Goal: Information Seeking & Learning: Learn about a topic

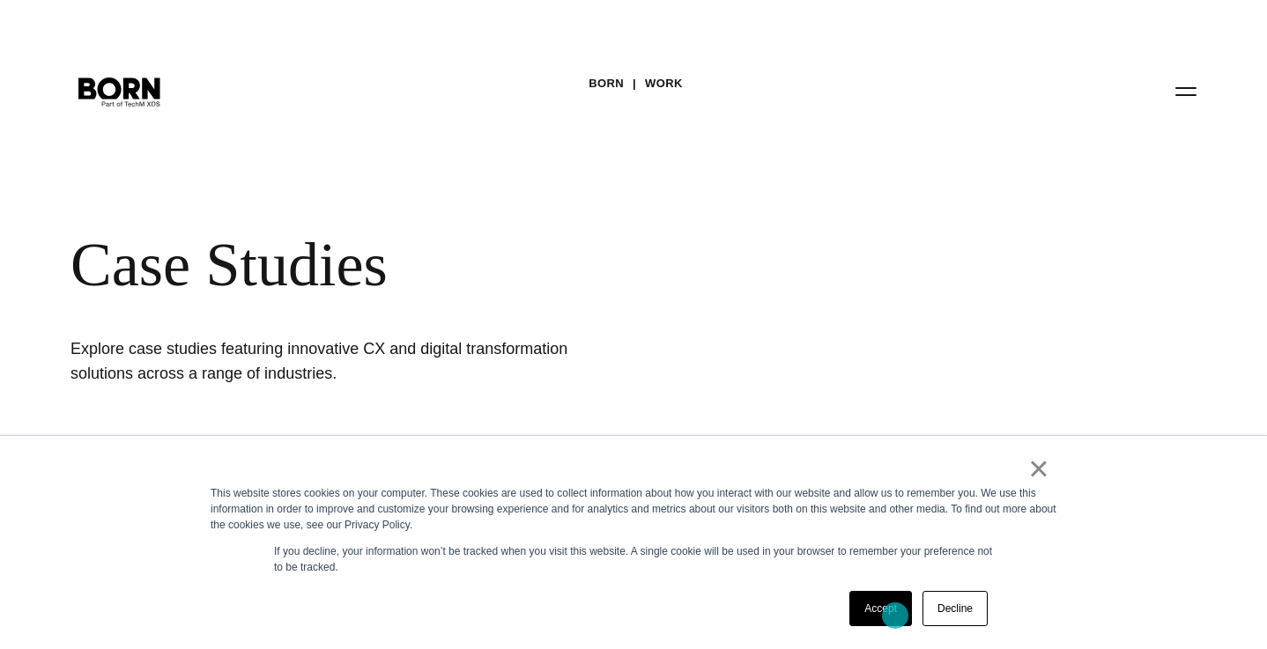
click at [895, 616] on link "Accept" at bounding box center [880, 608] width 63 height 35
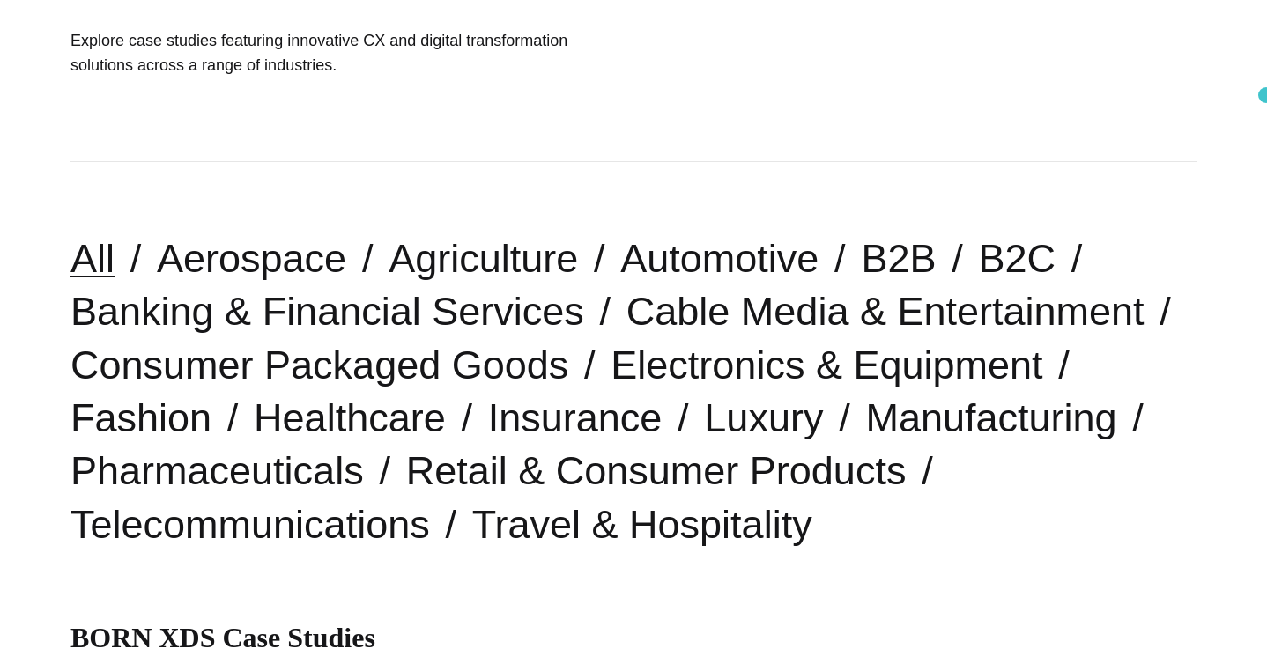
scroll to position [313, 0]
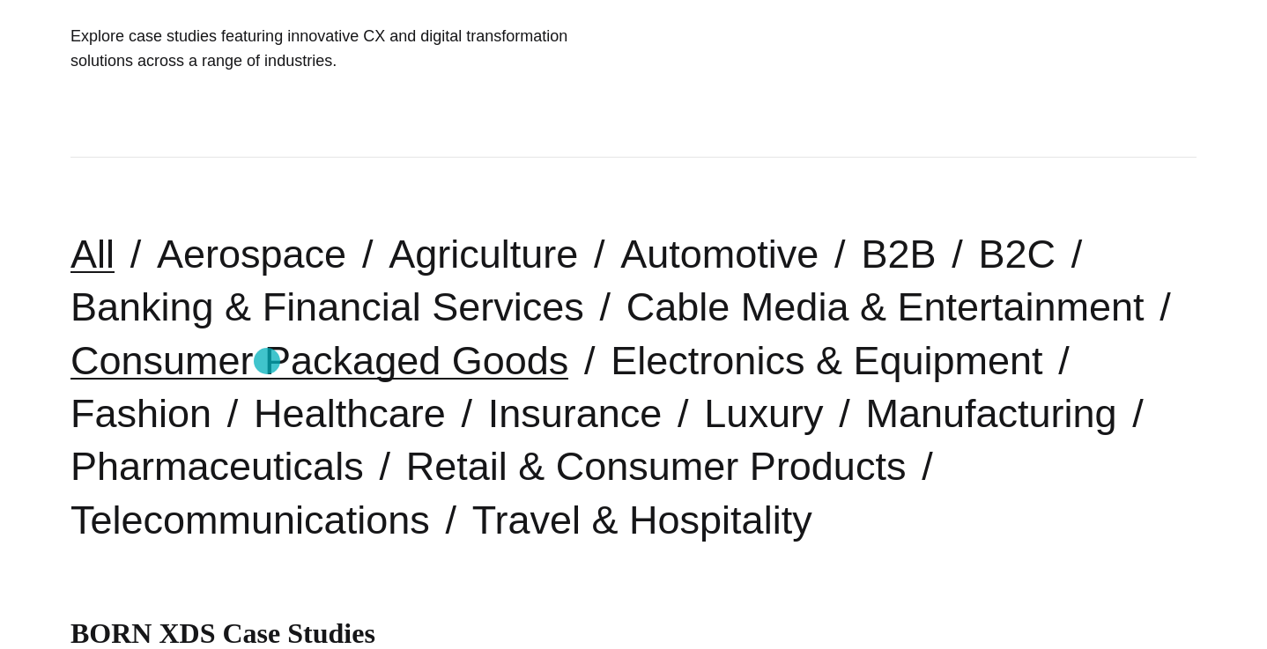
click at [267, 361] on link "Consumer Packaged Goods" at bounding box center [319, 360] width 498 height 45
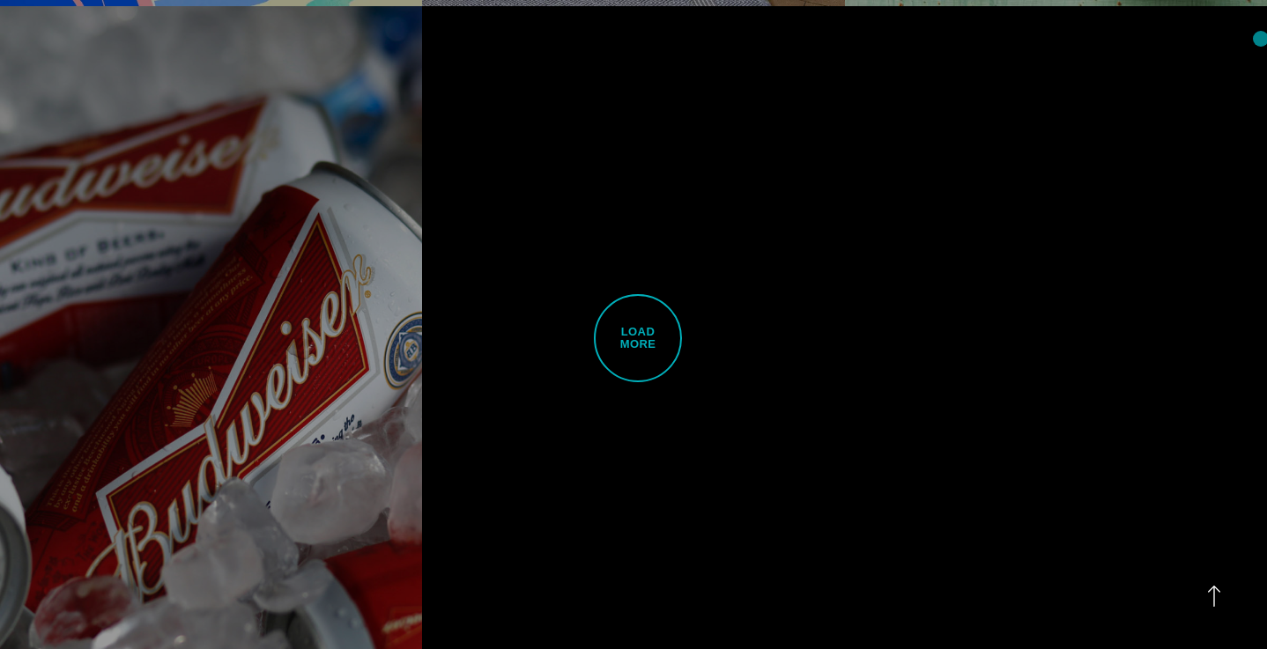
scroll to position [4435, 0]
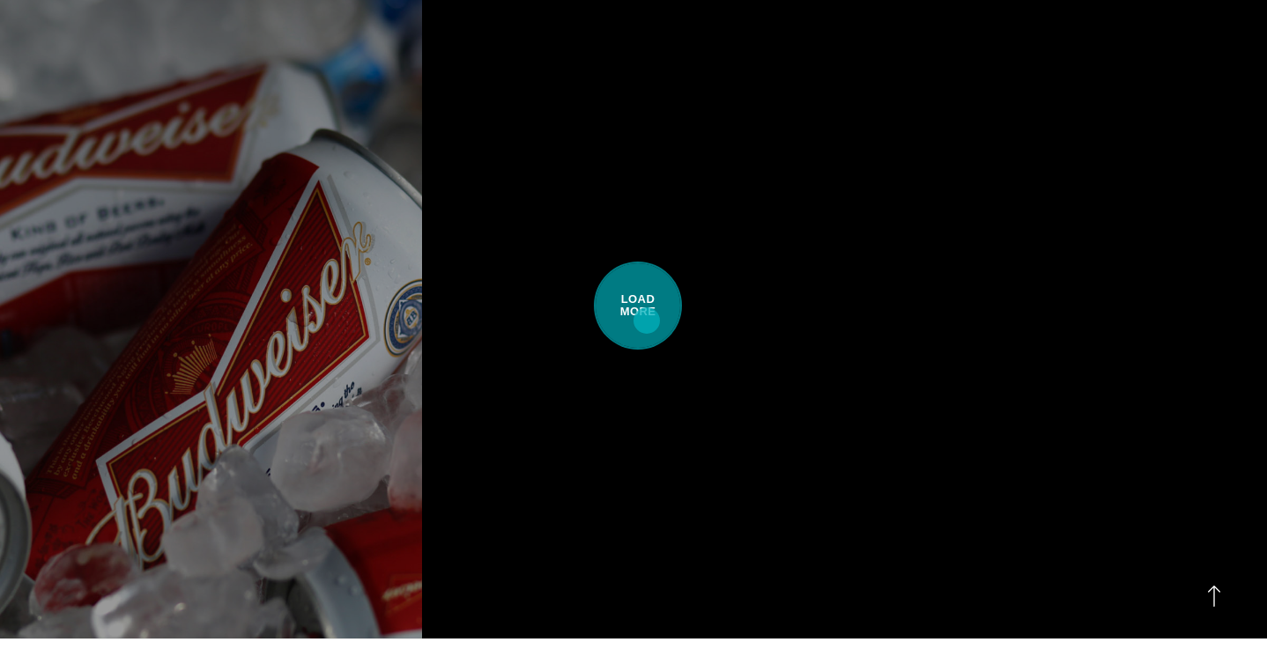
click at [647, 321] on span "Load More" at bounding box center [638, 306] width 88 height 88
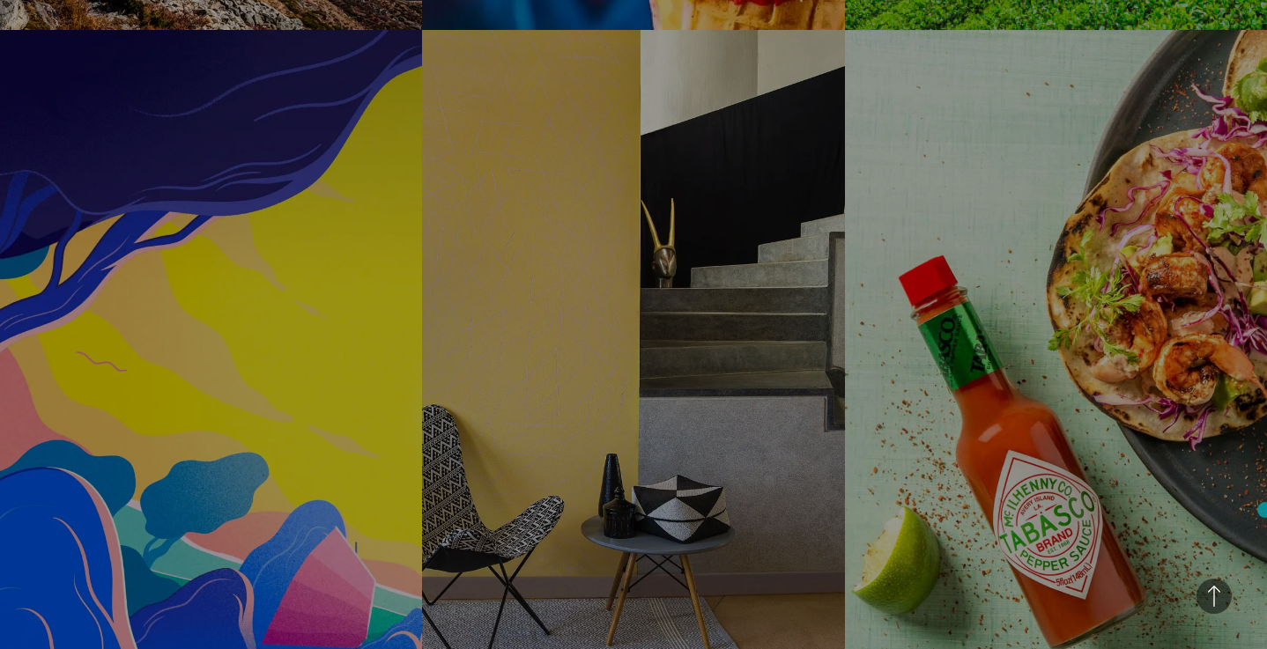
scroll to position [3808, 0]
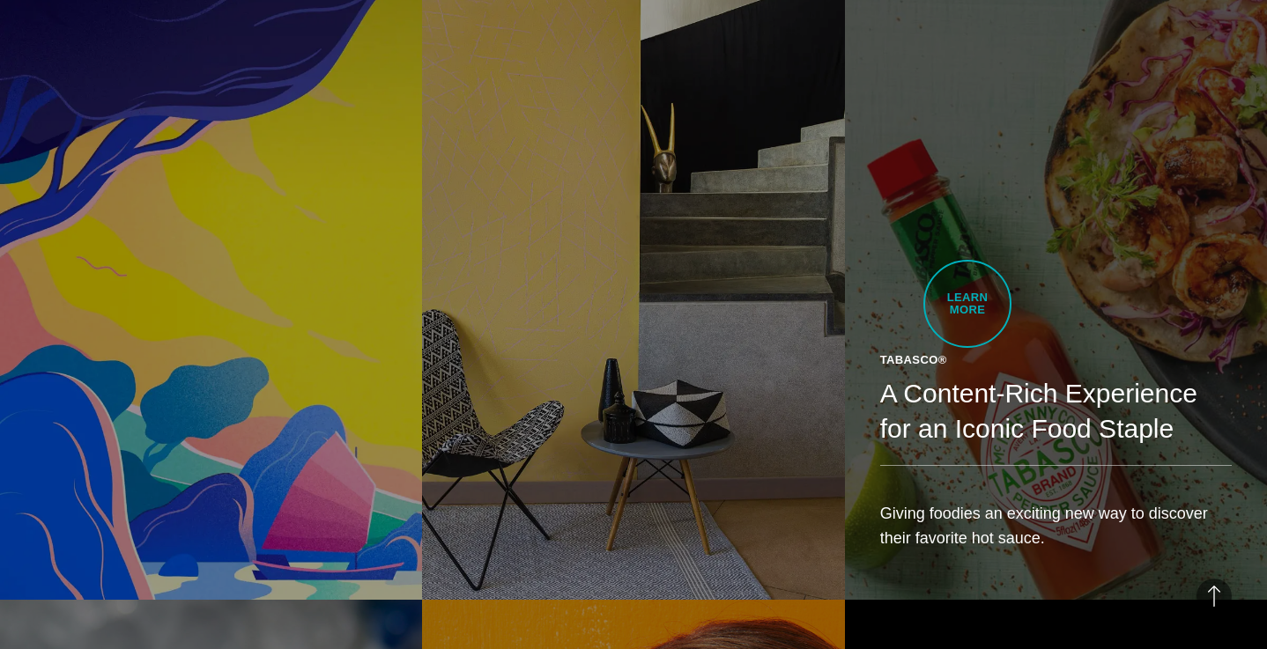
click at [967, 304] on link "Tabasco® A Content-Rich Experience for an Iconic Food Staple Giving foodies an …" at bounding box center [1056, 267] width 422 height 665
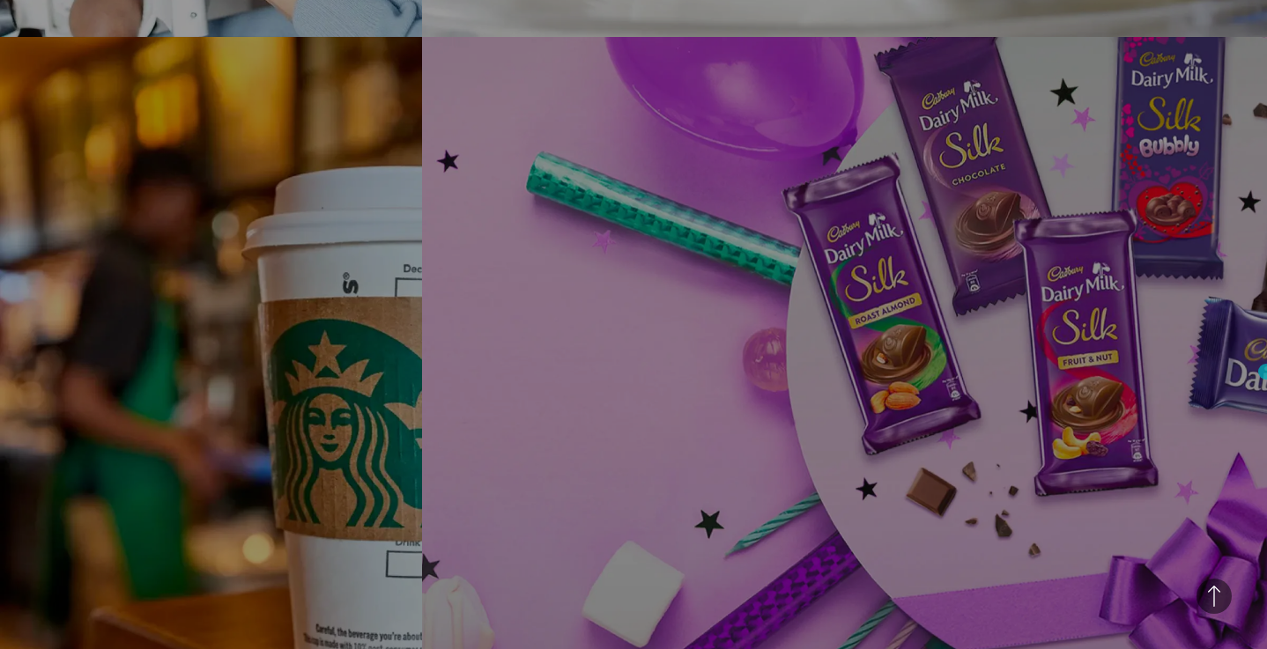
scroll to position [2372, 0]
